Goal: Transaction & Acquisition: Purchase product/service

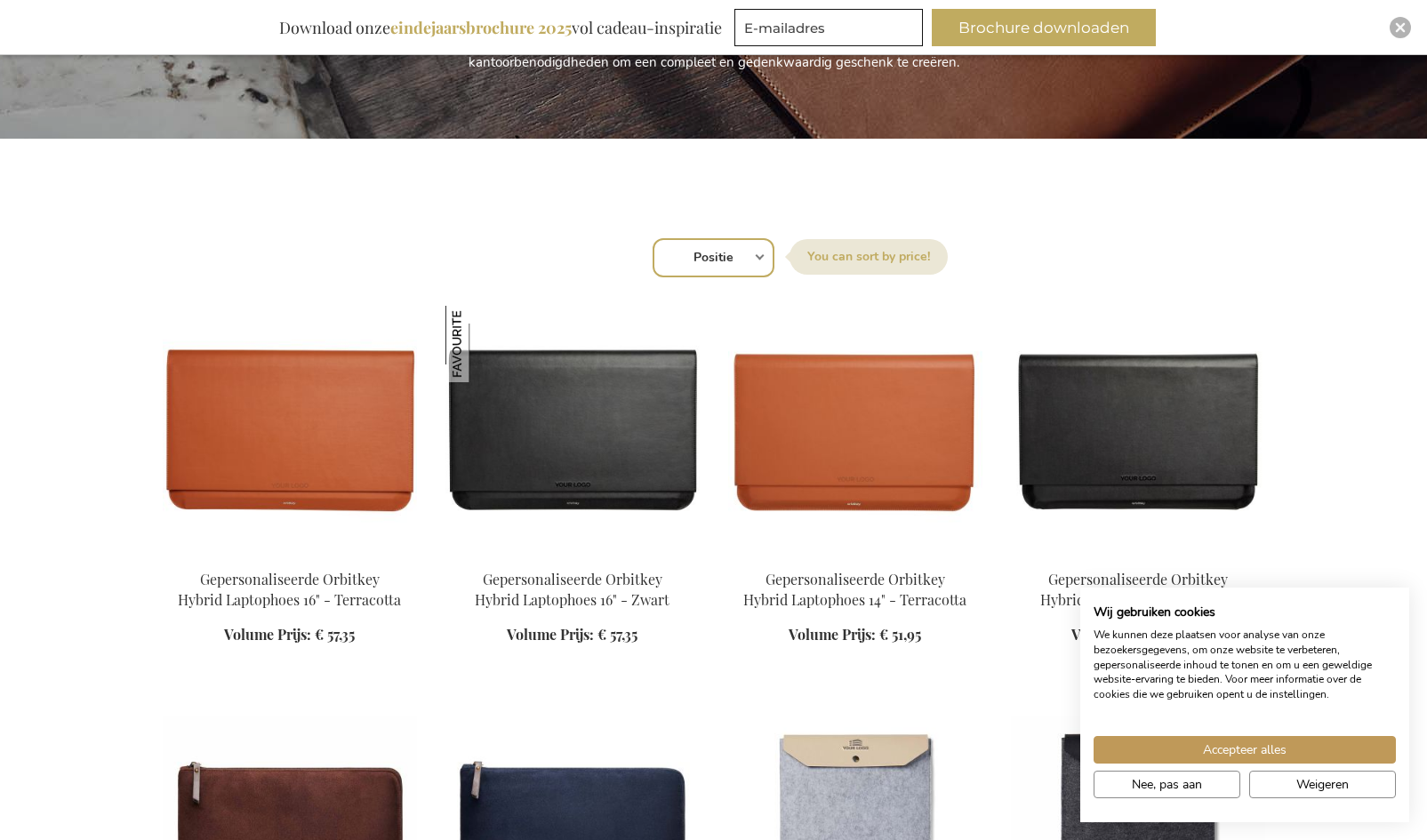
scroll to position [470, 0]
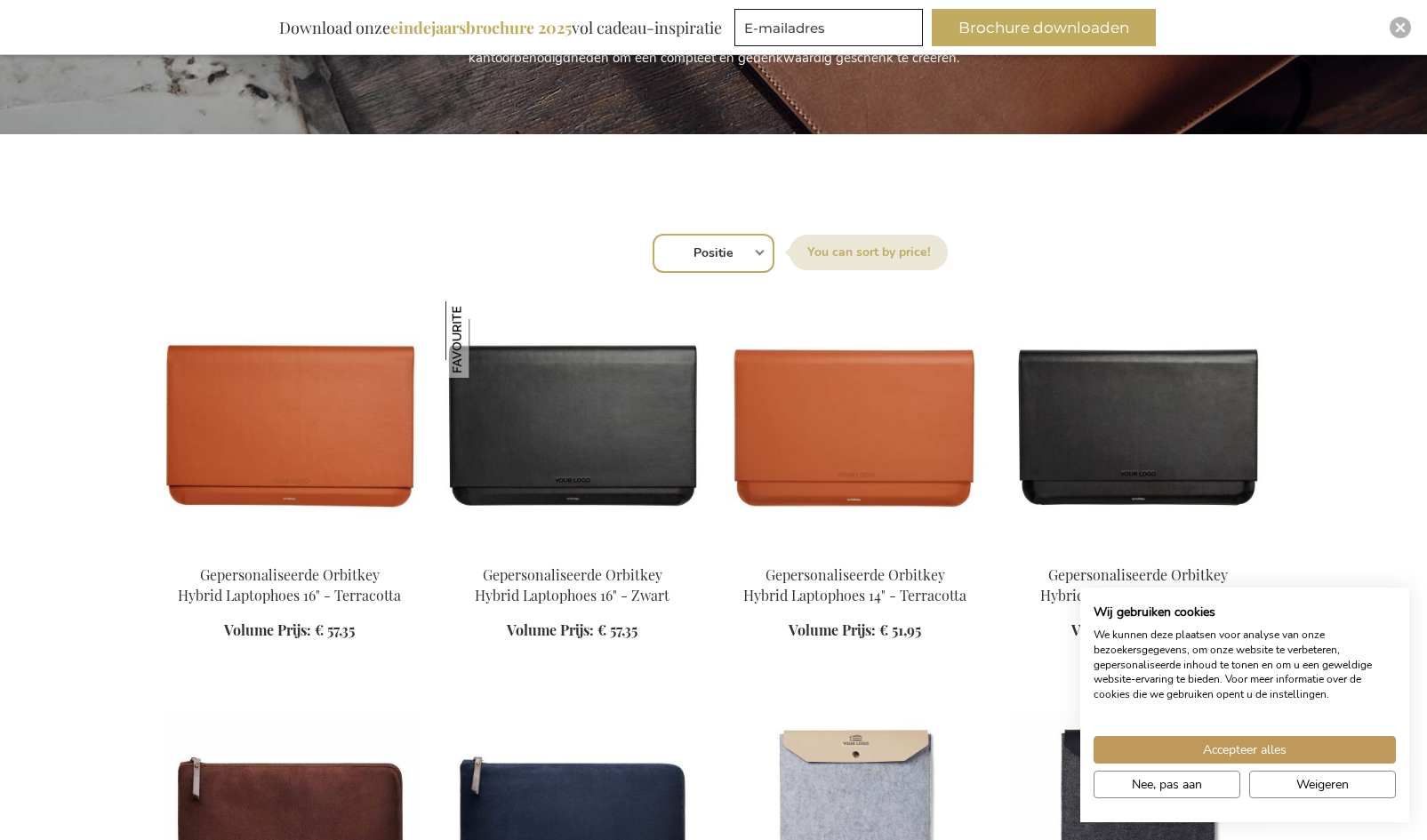
click at [837, 254] on label "Sorteer op" at bounding box center [868, 252] width 158 height 35
click at [775, 254] on select "Positie Best Sellers Meest bekeken Nieuw Biggest Saving Price: low to high Pric…" at bounding box center [713, 253] width 121 height 39
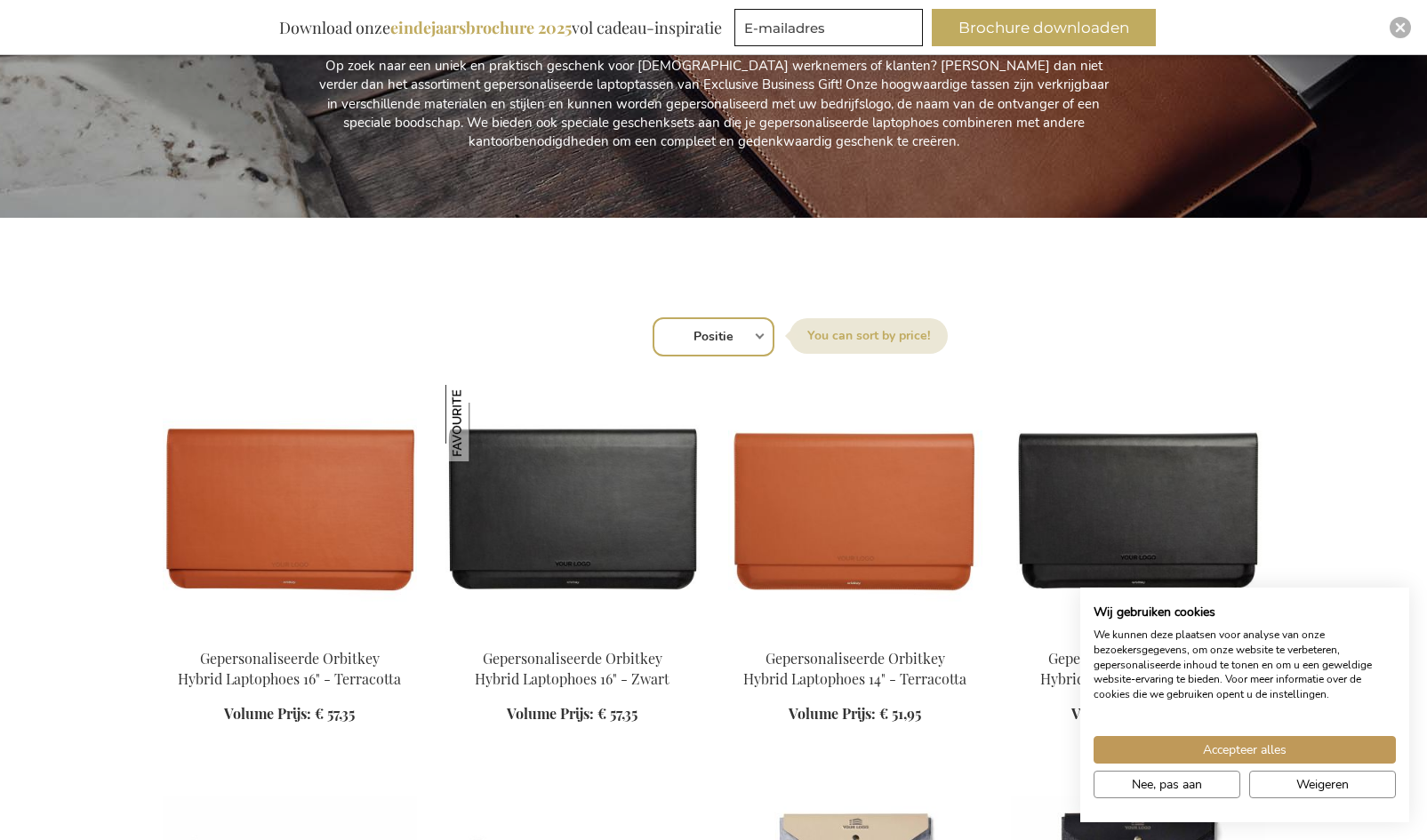
scroll to position [385, 0]
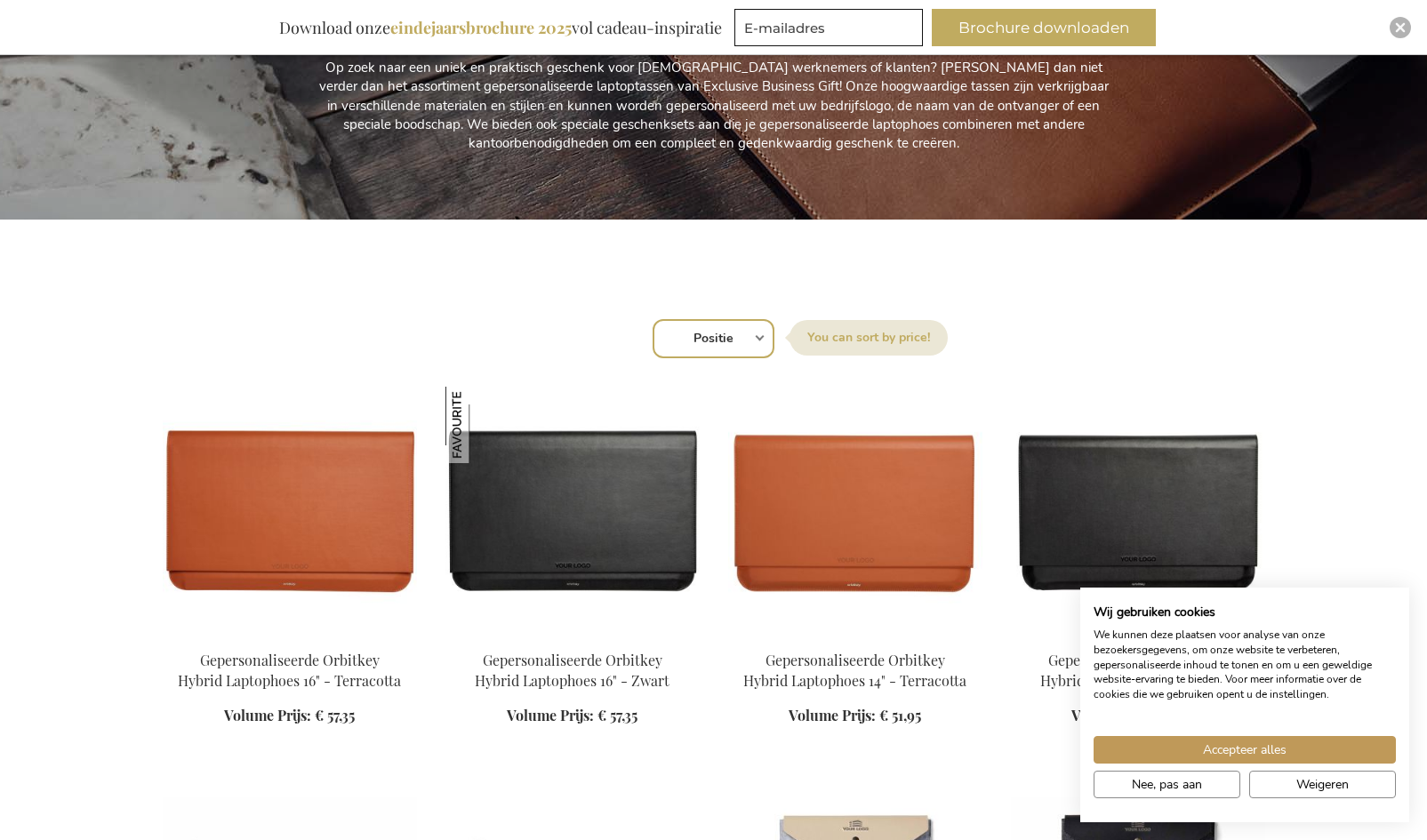
click at [729, 332] on select "Positie Best Sellers Meest bekeken Nieuw Biggest Saving Price: low to high Pric…" at bounding box center [713, 339] width 121 height 39
select select "price_asc"
click at [652, 320] on select "Positie Best Sellers Meest bekeken Nieuw Biggest Saving Price: low to high Pric…" at bounding box center [713, 339] width 121 height 39
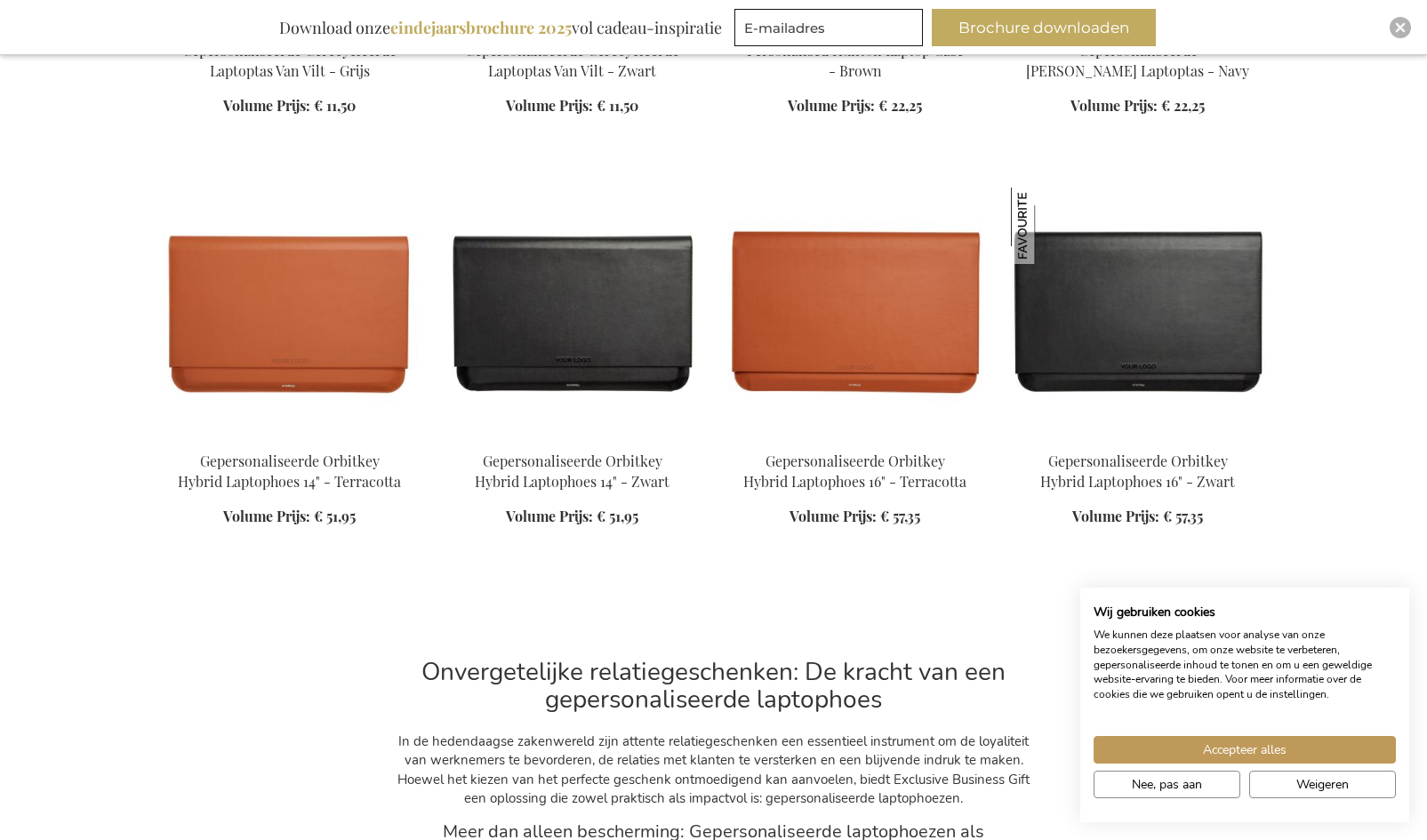
scroll to position [1001, 0]
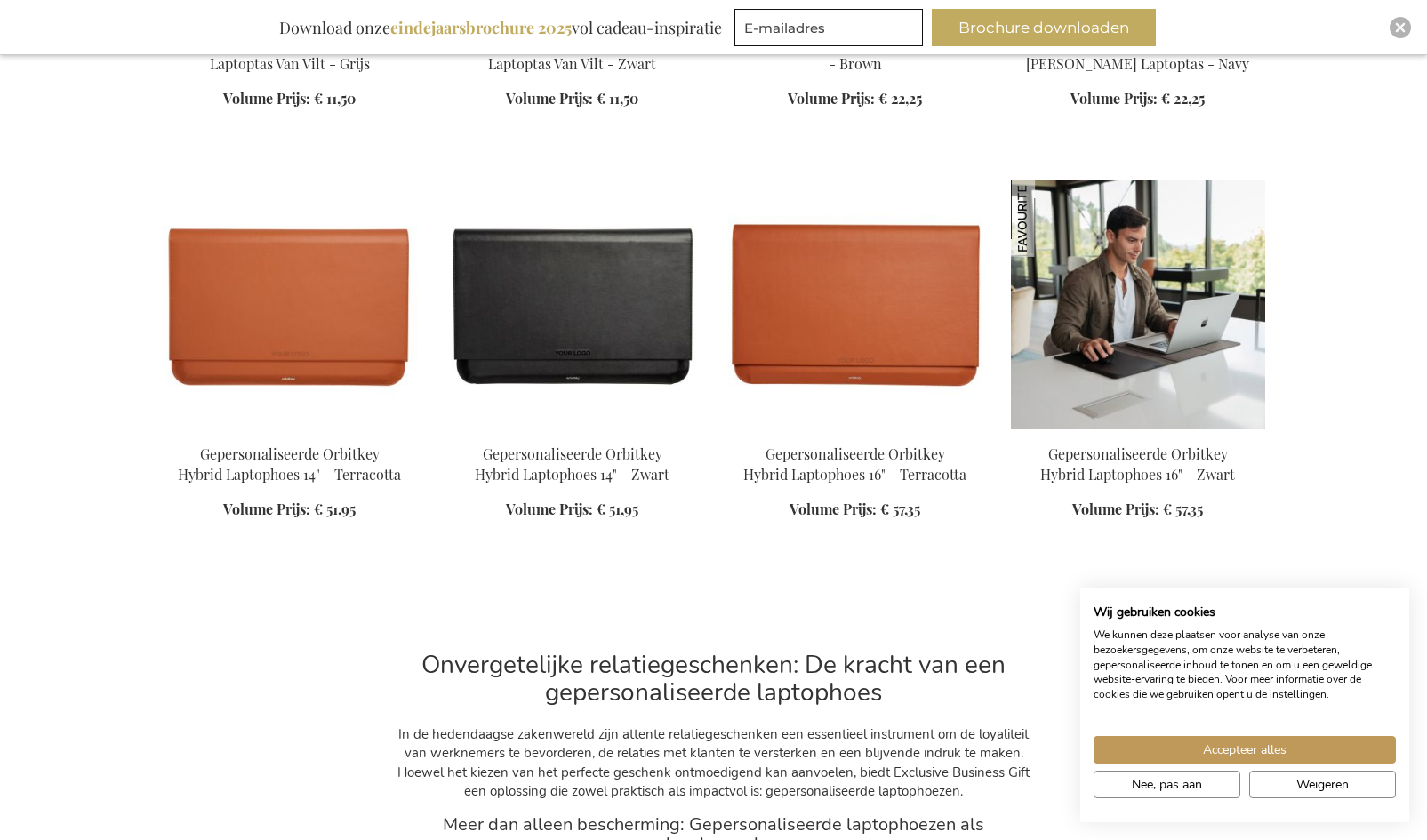
click at [1112, 307] on img at bounding box center [1138, 305] width 254 height 249
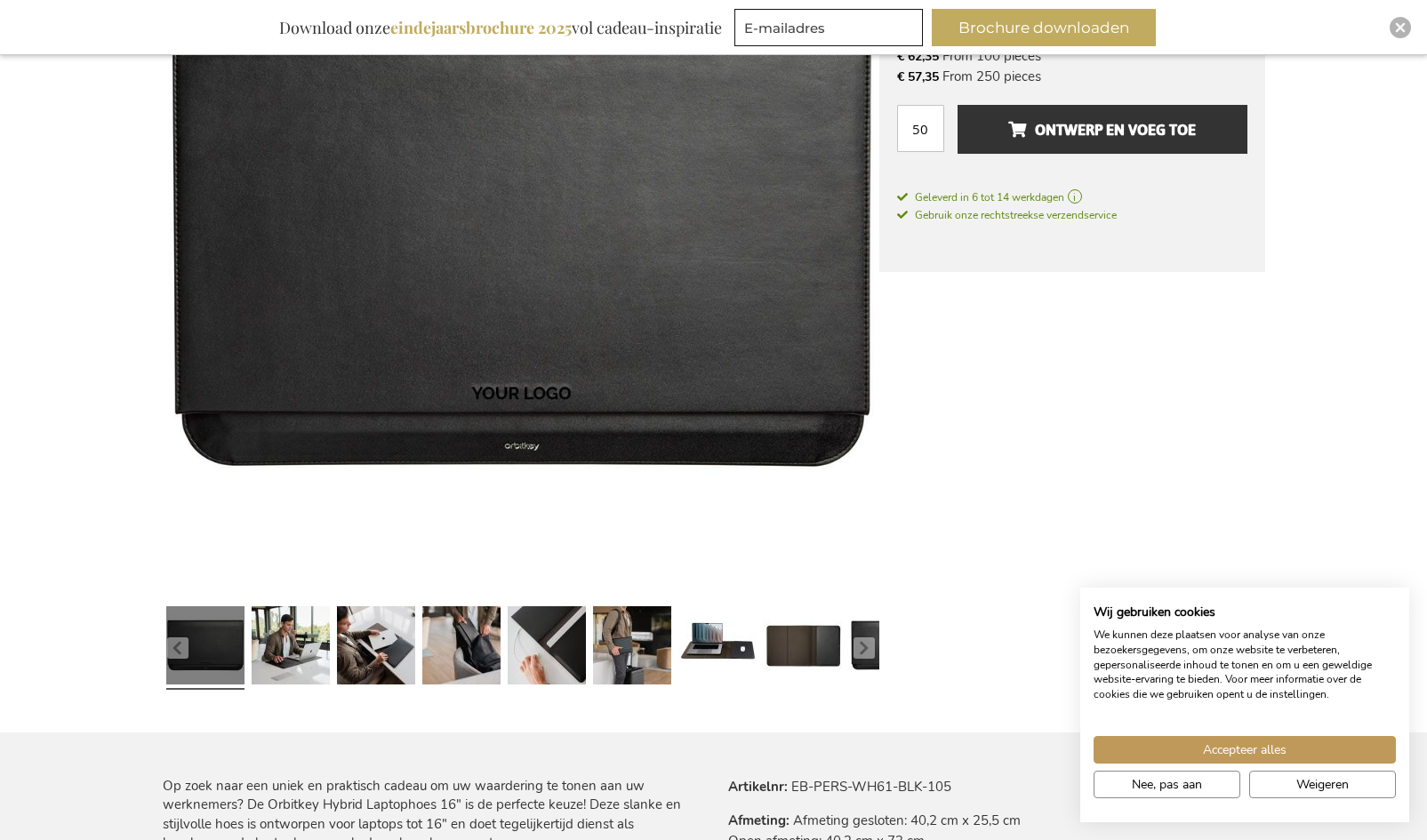
scroll to position [416, 0]
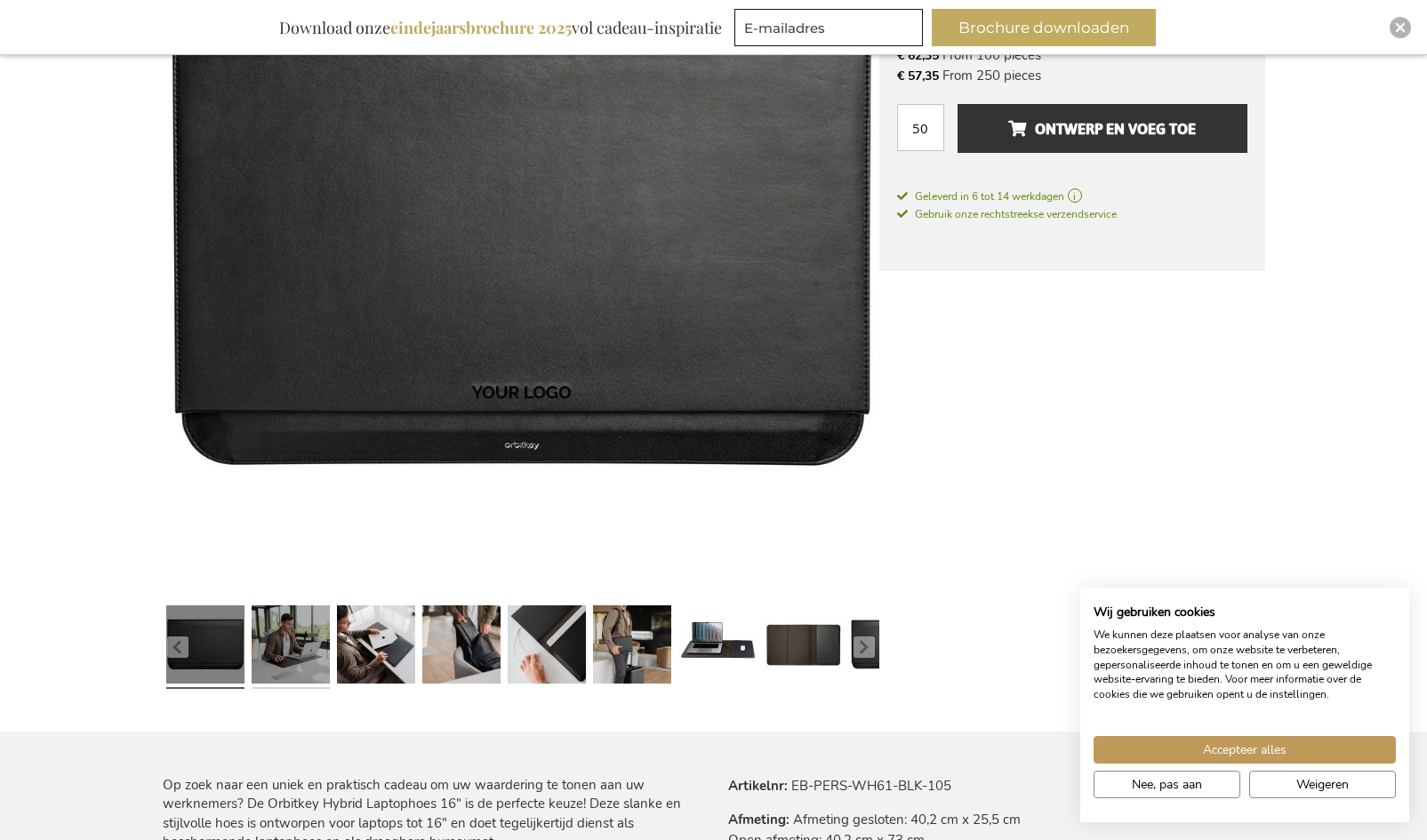
click at [293, 656] on link at bounding box center [291, 647] width 78 height 98
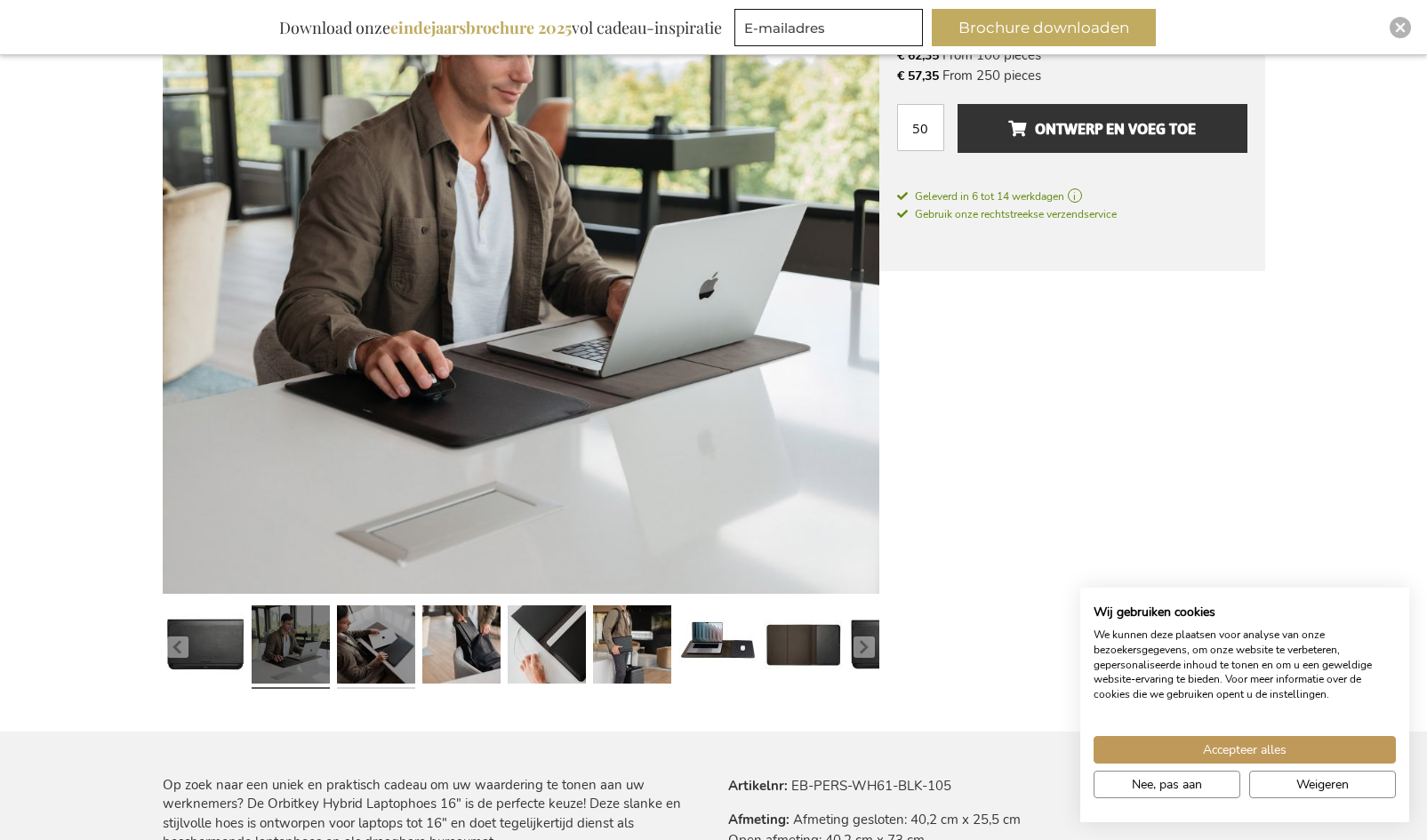
click at [390, 652] on link at bounding box center [376, 647] width 78 height 98
click at [395, 646] on link at bounding box center [376, 647] width 78 height 98
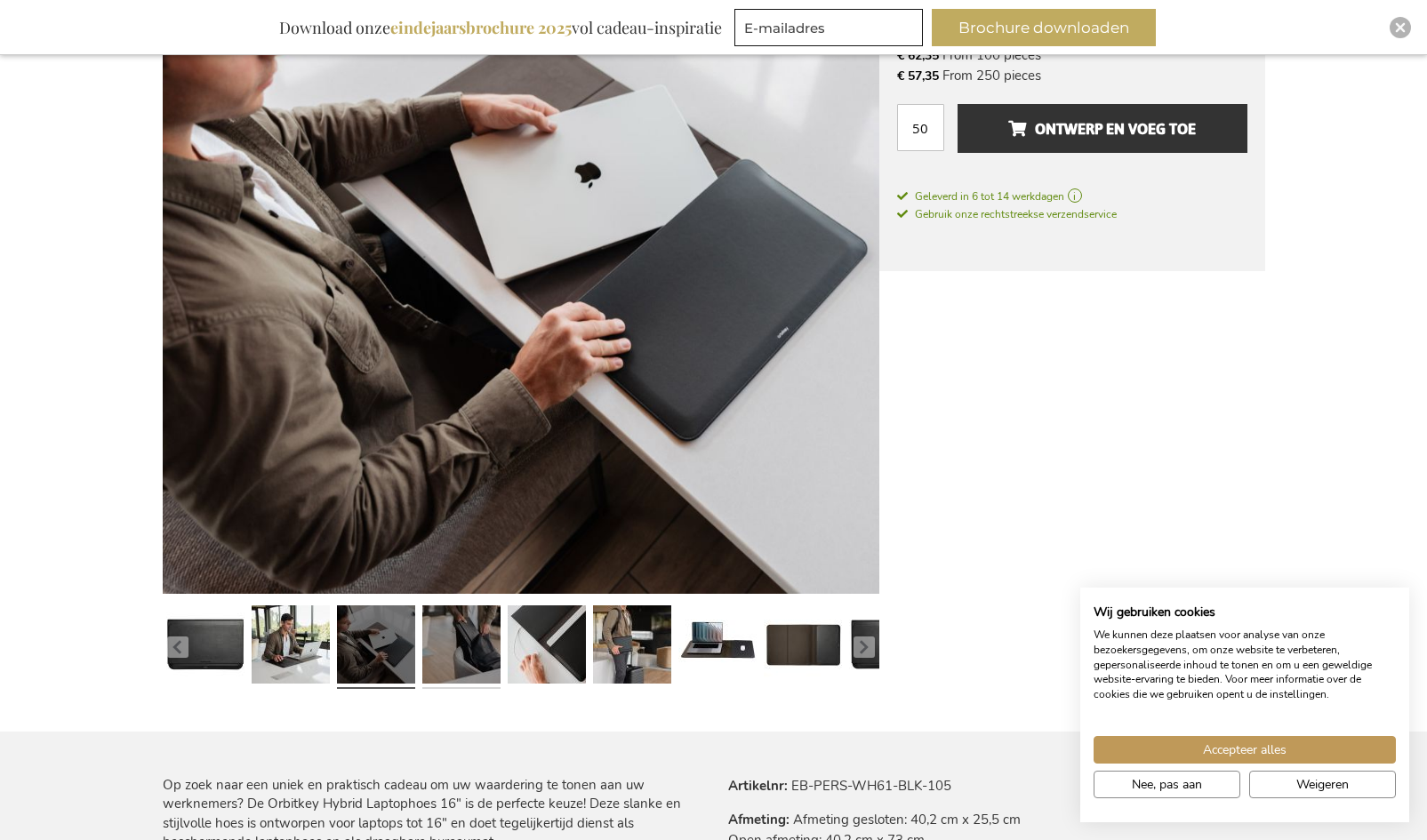
click at [477, 649] on link at bounding box center [461, 647] width 78 height 98
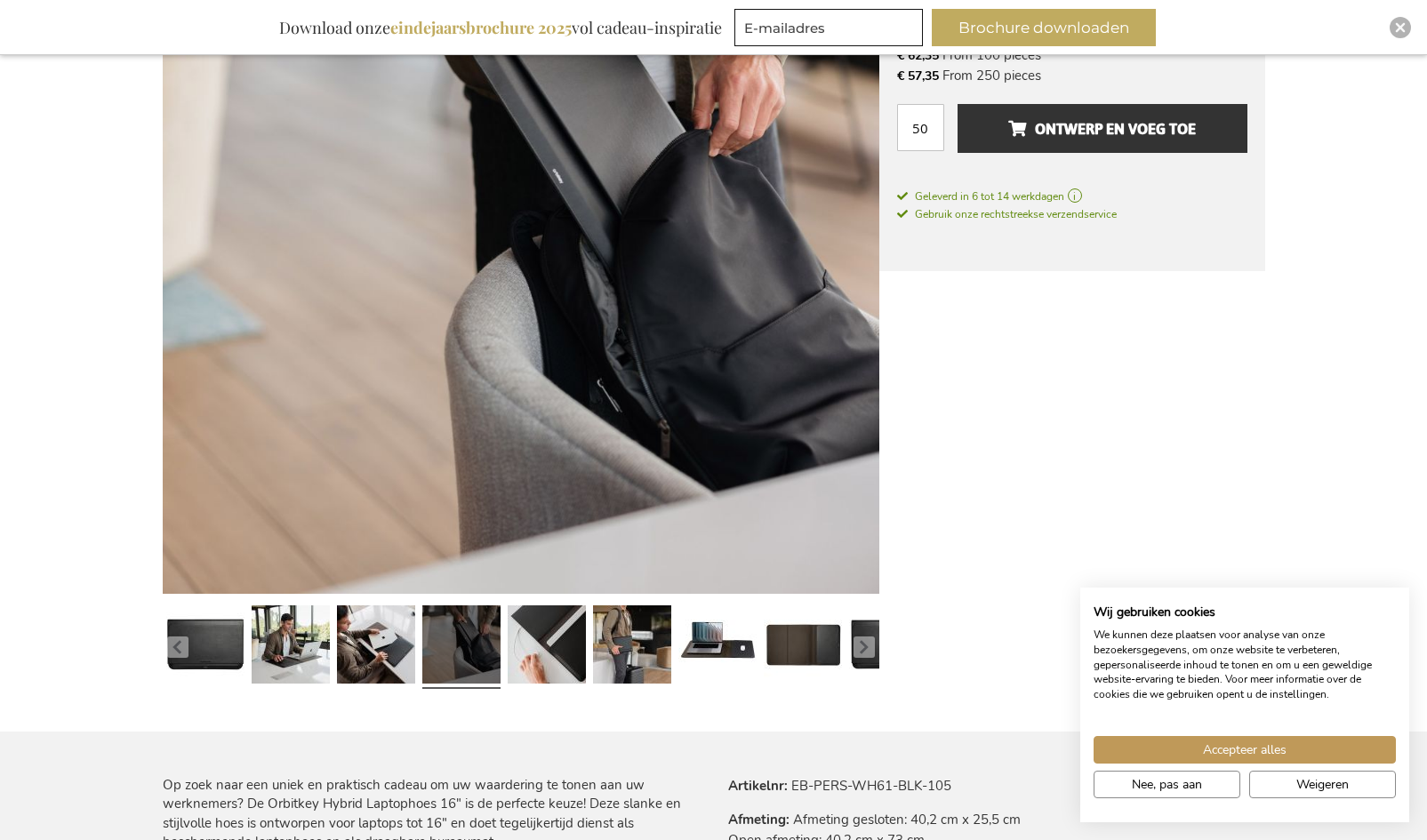
click at [477, 649] on link at bounding box center [461, 647] width 78 height 98
click at [522, 647] on link at bounding box center [547, 647] width 78 height 98
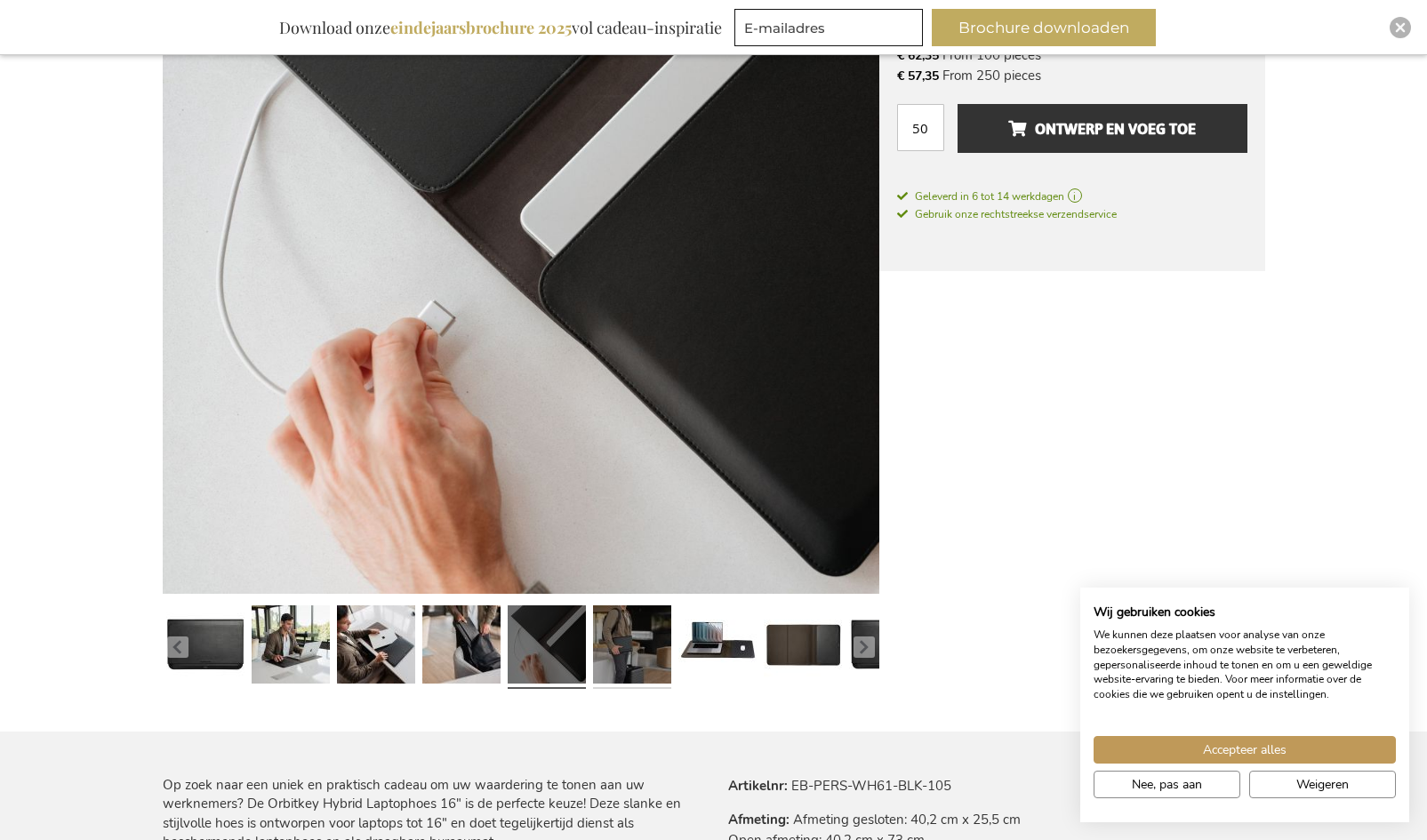
click at [613, 643] on link at bounding box center [632, 647] width 78 height 98
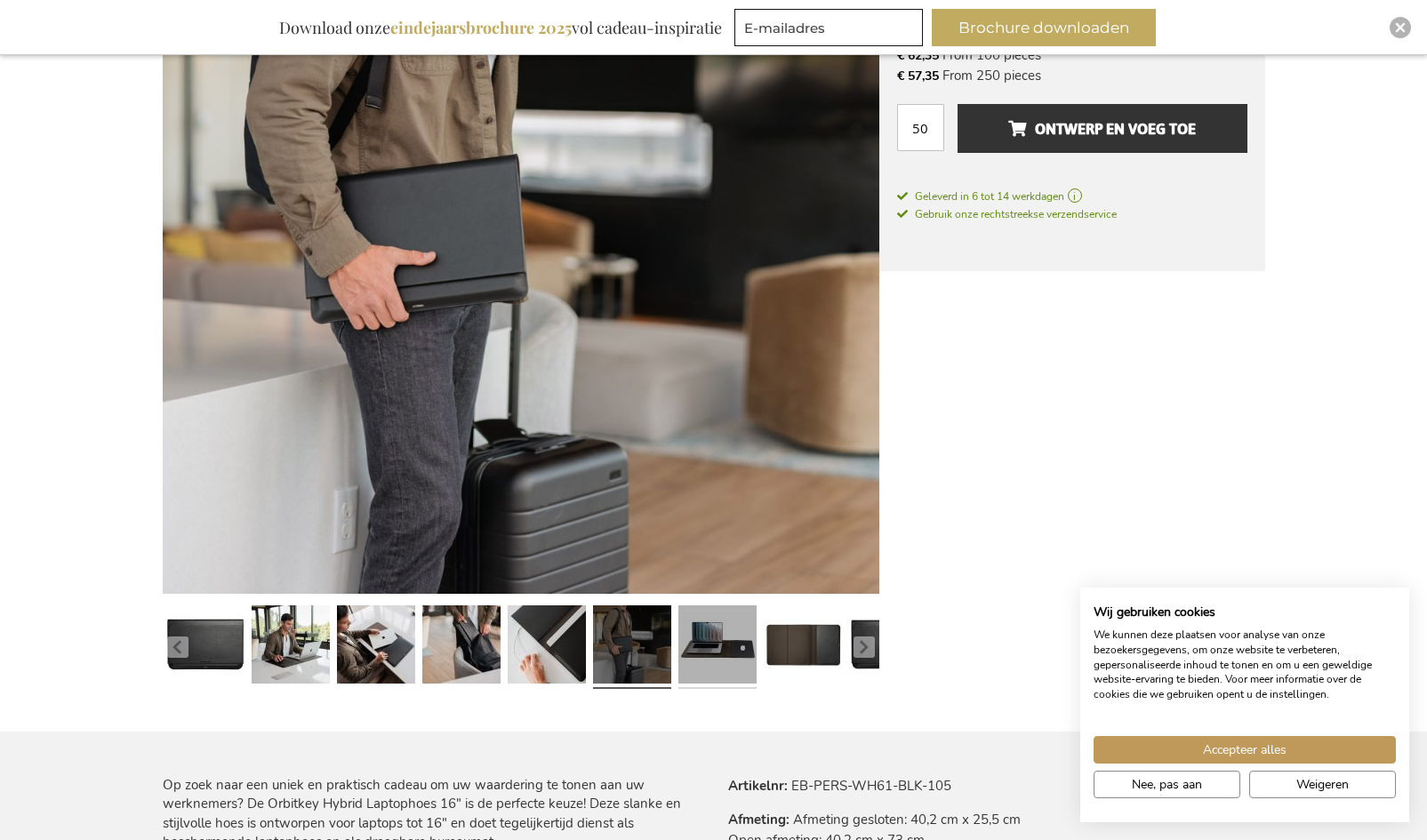
click at [698, 637] on link at bounding box center [717, 647] width 78 height 98
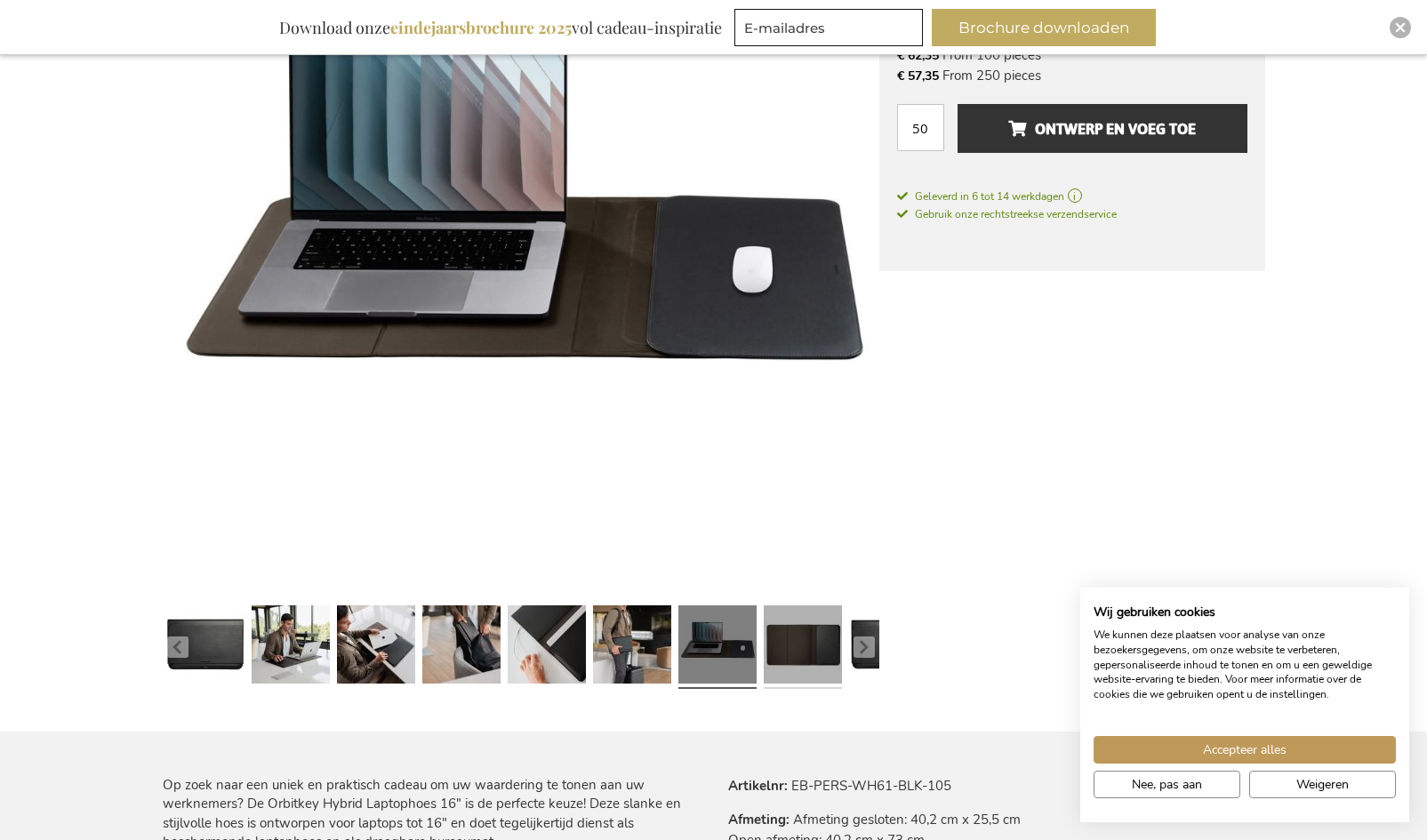
click at [811, 640] on link at bounding box center [802, 647] width 78 height 98
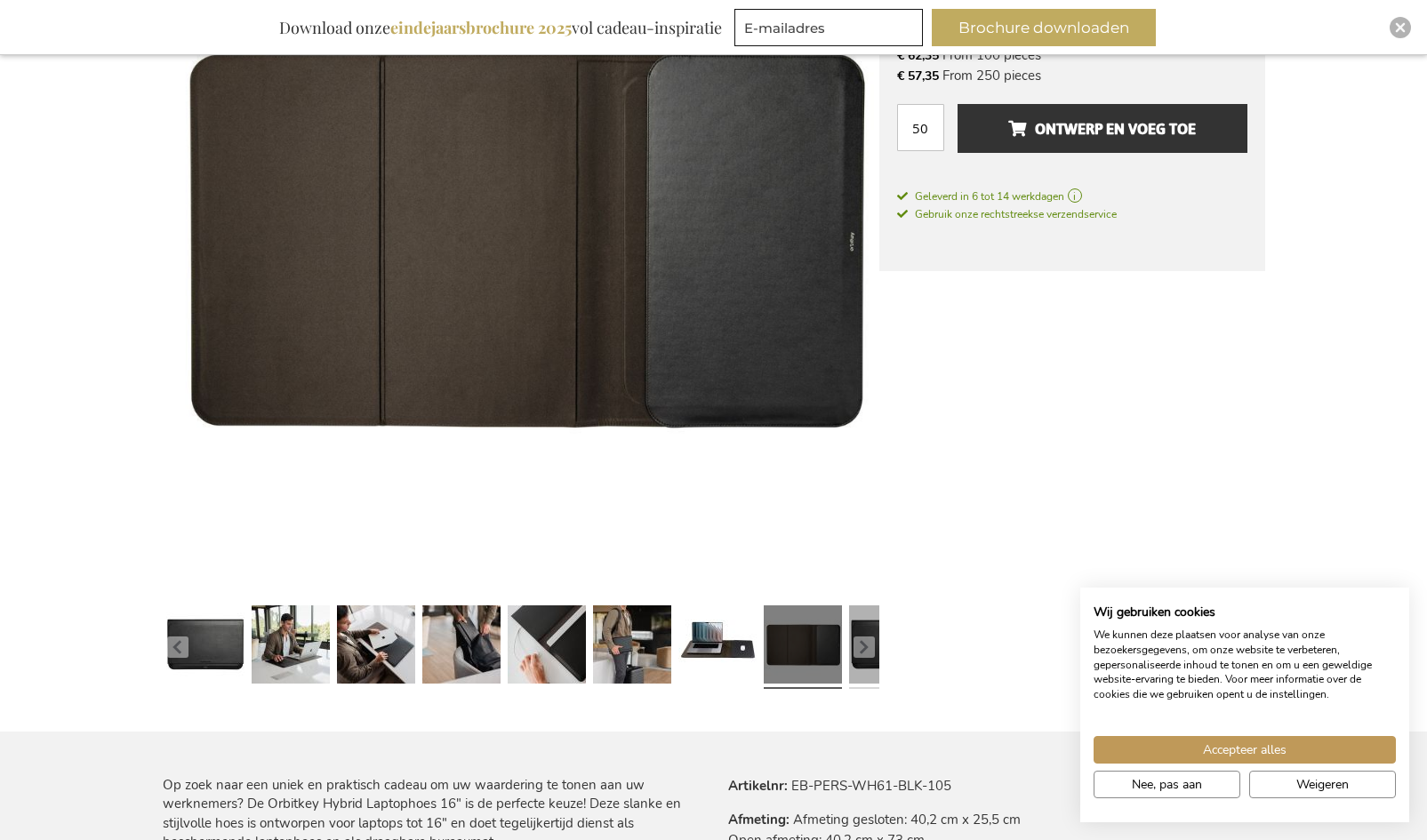
click at [849, 641] on link at bounding box center [888, 647] width 78 height 98
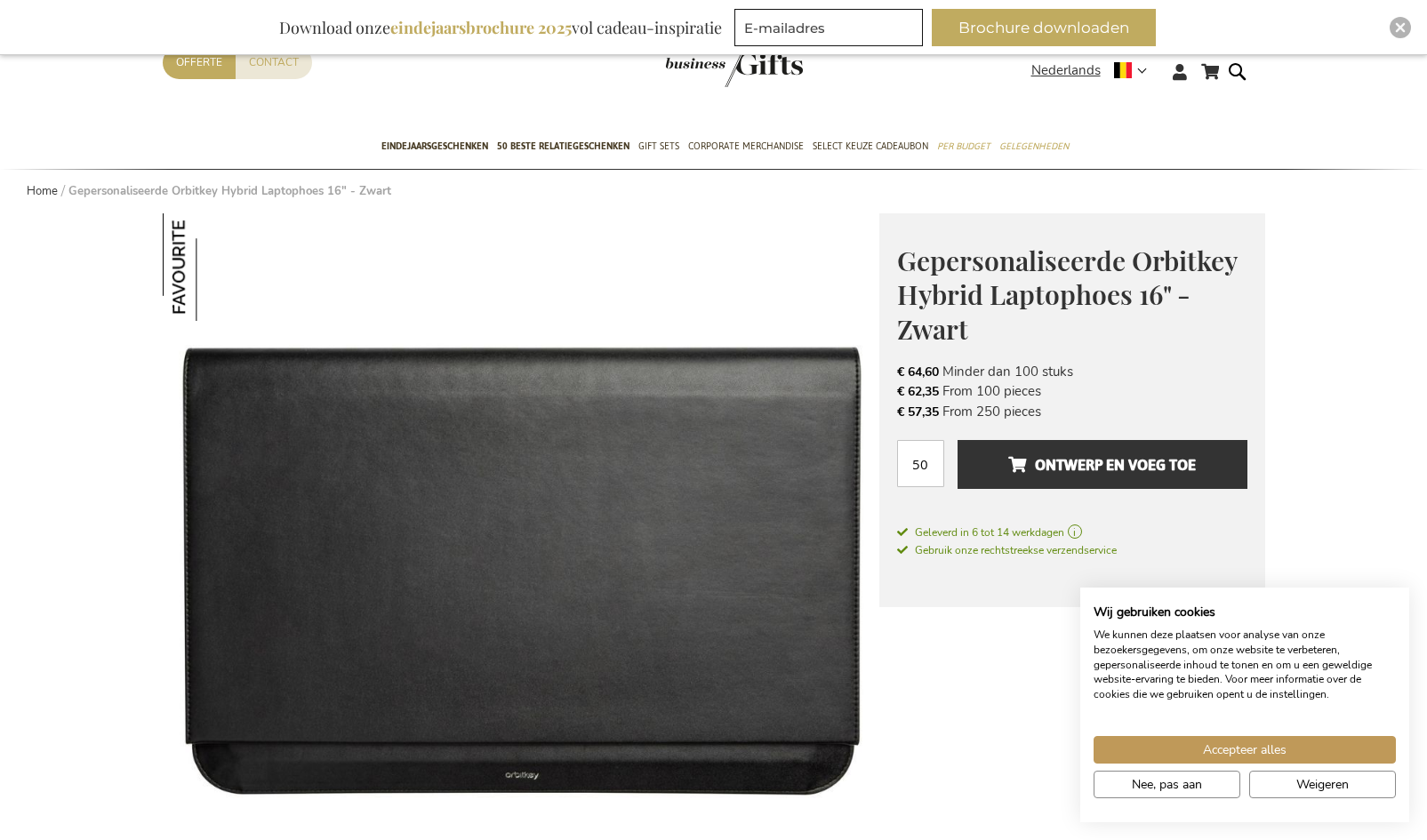
scroll to position [81, 0]
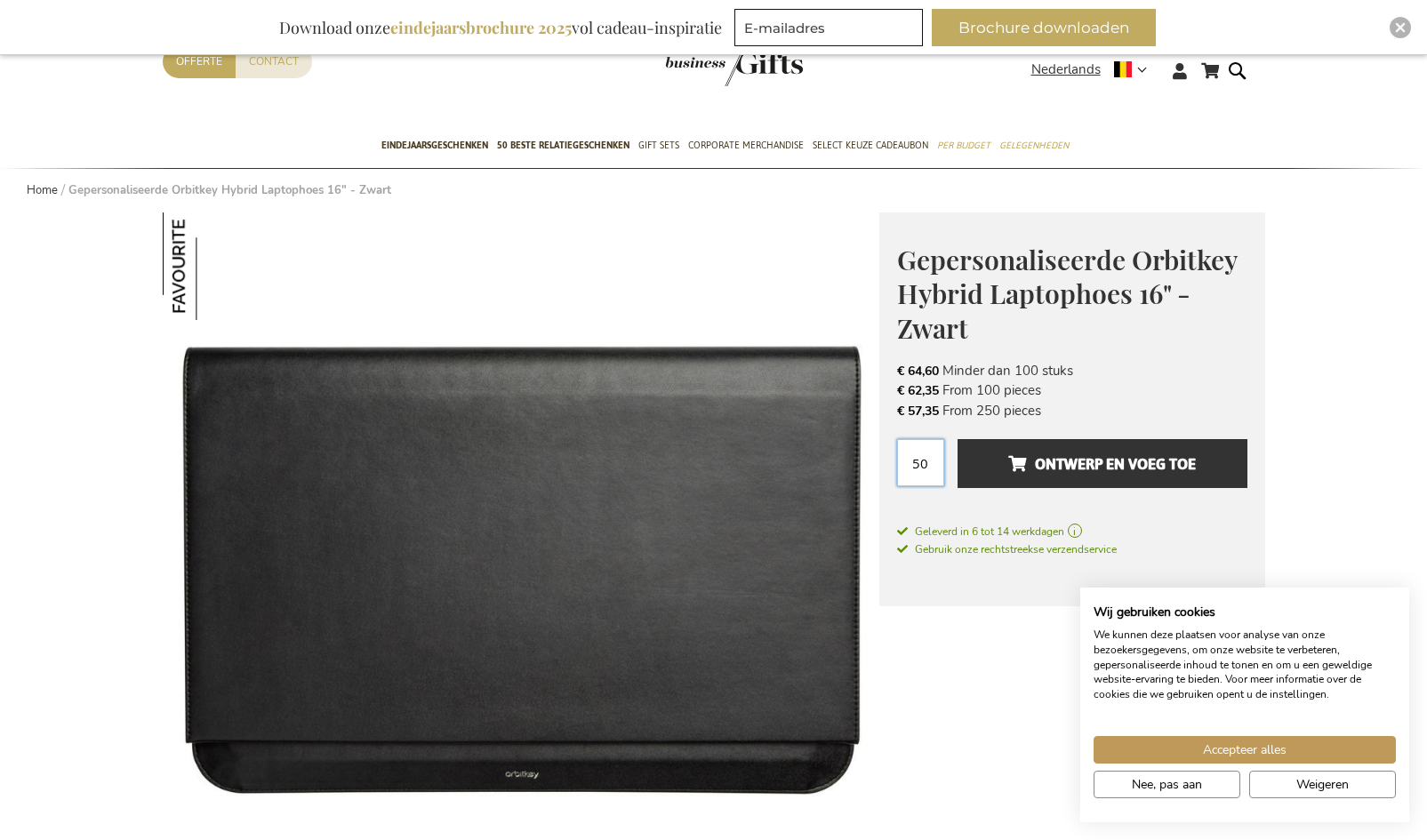
click at [926, 468] on input "50" at bounding box center [920, 462] width 47 height 47
drag, startPoint x: 934, startPoint y: 470, endPoint x: 881, endPoint y: 464, distance: 53.3
click at [881, 464] on div "Gepersonaliseerde Orbitkey Hybrid Laptophoes 16" - Zwart Orbitkey is an Austral…" at bounding box center [1072, 408] width 385 height 394
type input "1"
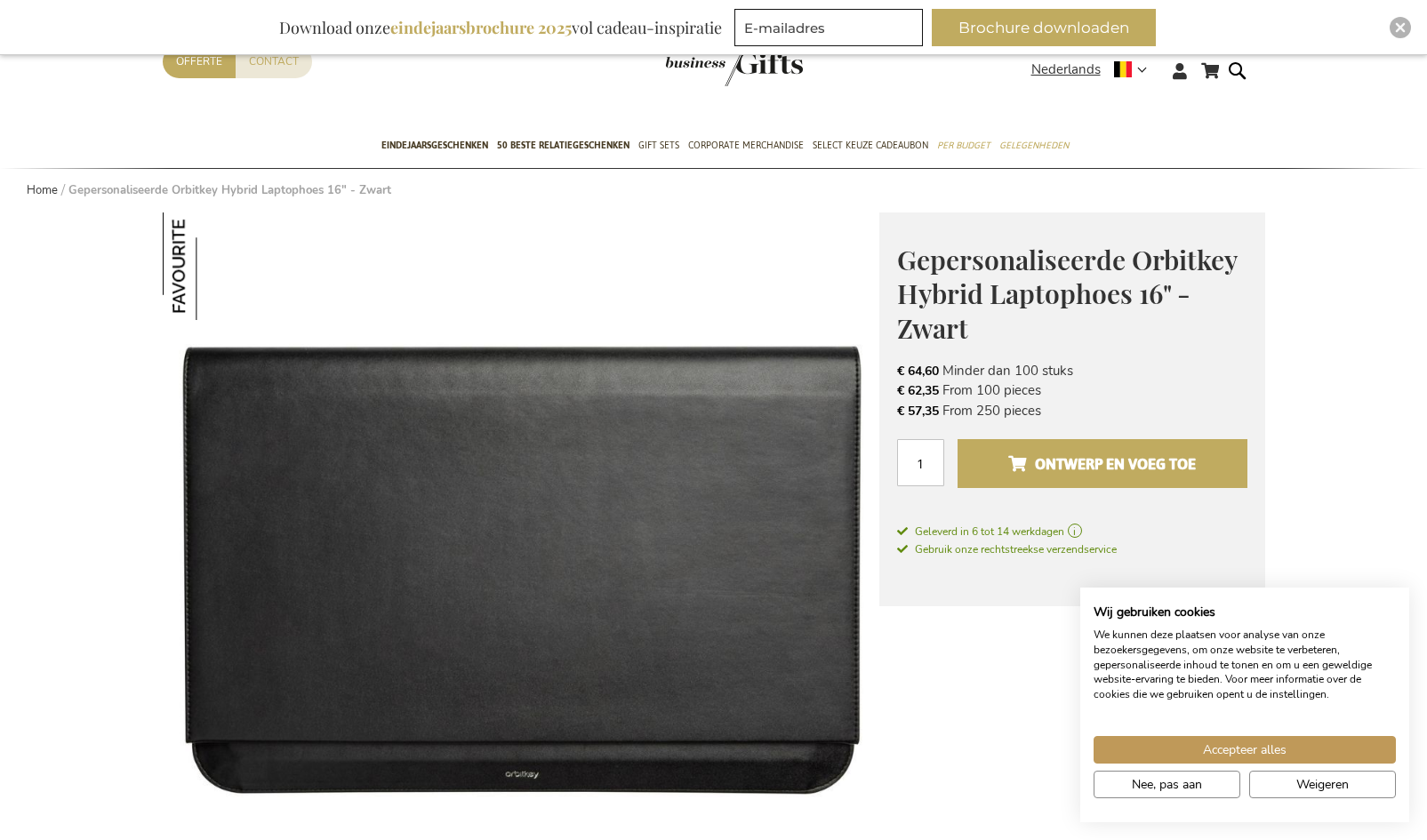
click at [1097, 458] on span "Ontwerp en voeg toe" at bounding box center [1102, 464] width 187 height 29
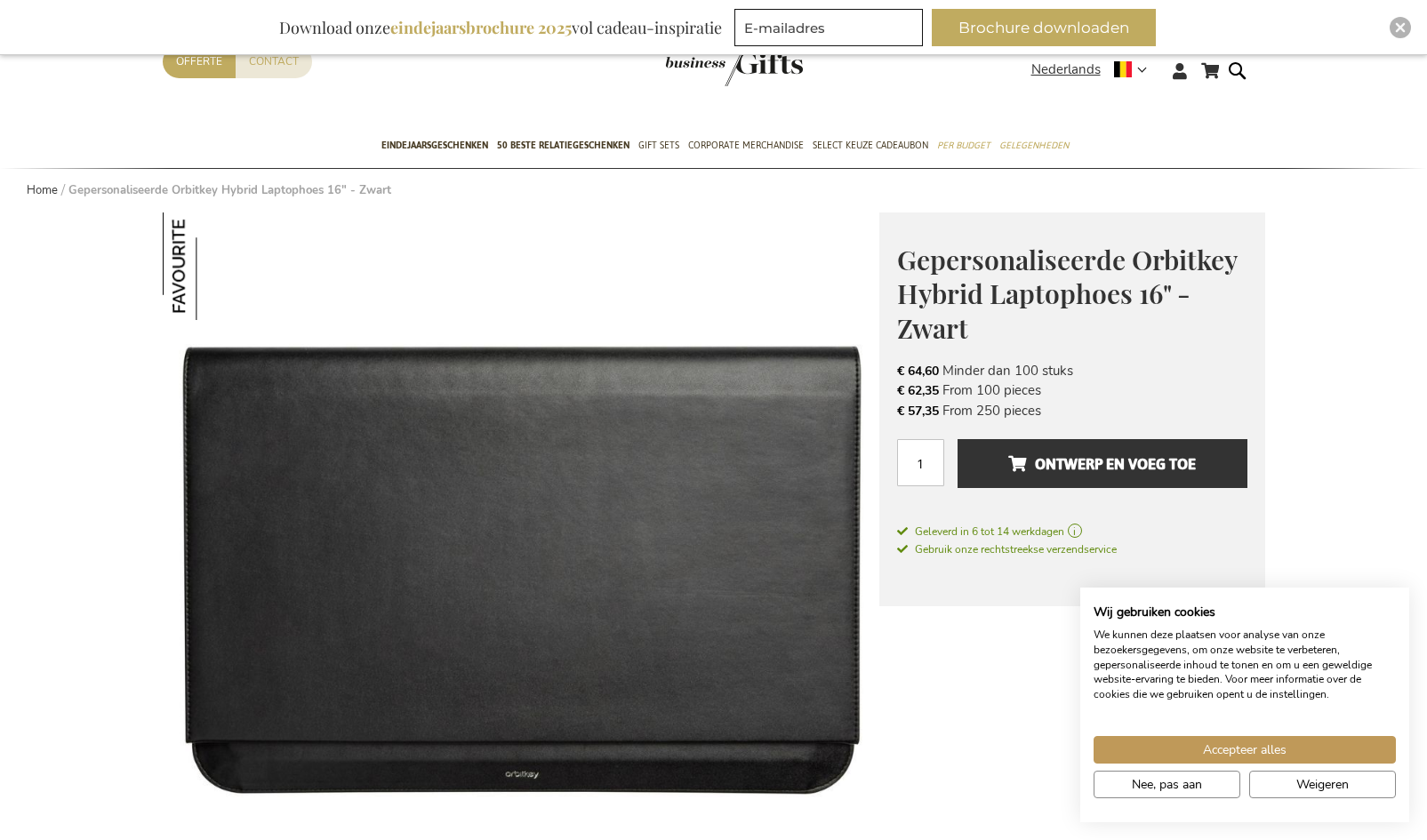
scroll to position [0, 0]
